Goal: Task Accomplishment & Management: Use online tool/utility

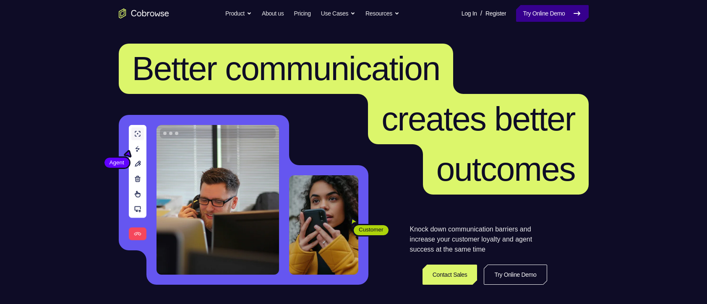
click at [556, 16] on link "Try Online Demo" at bounding box center [552, 13] width 72 height 17
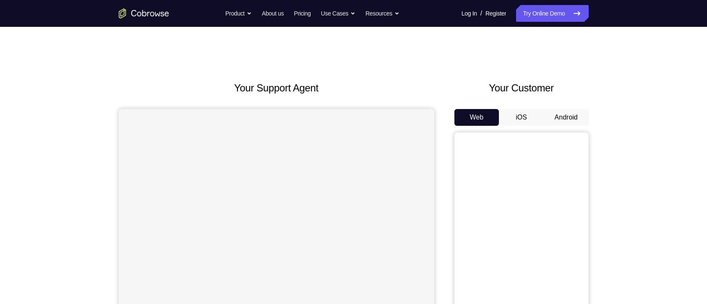
click at [575, 120] on button "Android" at bounding box center [566, 117] width 45 height 17
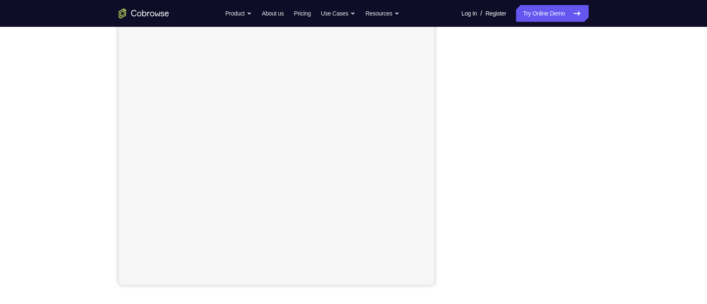
scroll to position [106, 0]
click at [596, 97] on div "Your Support Agent Your Customer Web iOS Android Next Steps We’d be happy to gi…" at bounding box center [353, 194] width 537 height 553
